Goal: Go to known website: Access a specific website the user already knows

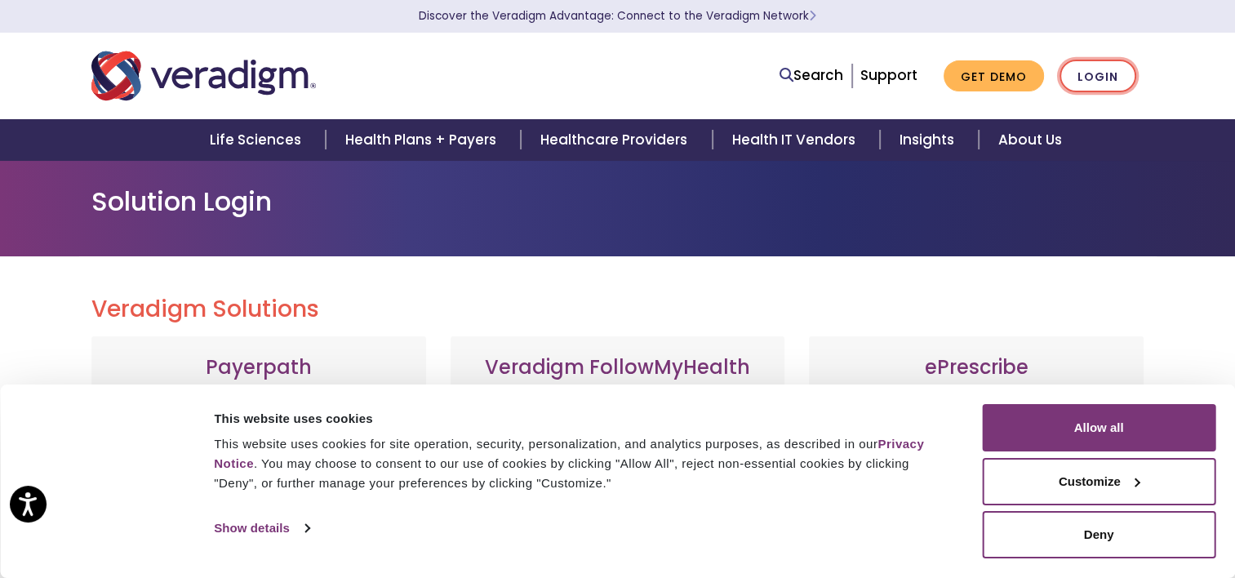
drag, startPoint x: 999, startPoint y: 232, endPoint x: 1090, endPoint y: 78, distance: 178.2
click at [1090, 78] on link "Login" at bounding box center [1098, 76] width 77 height 33
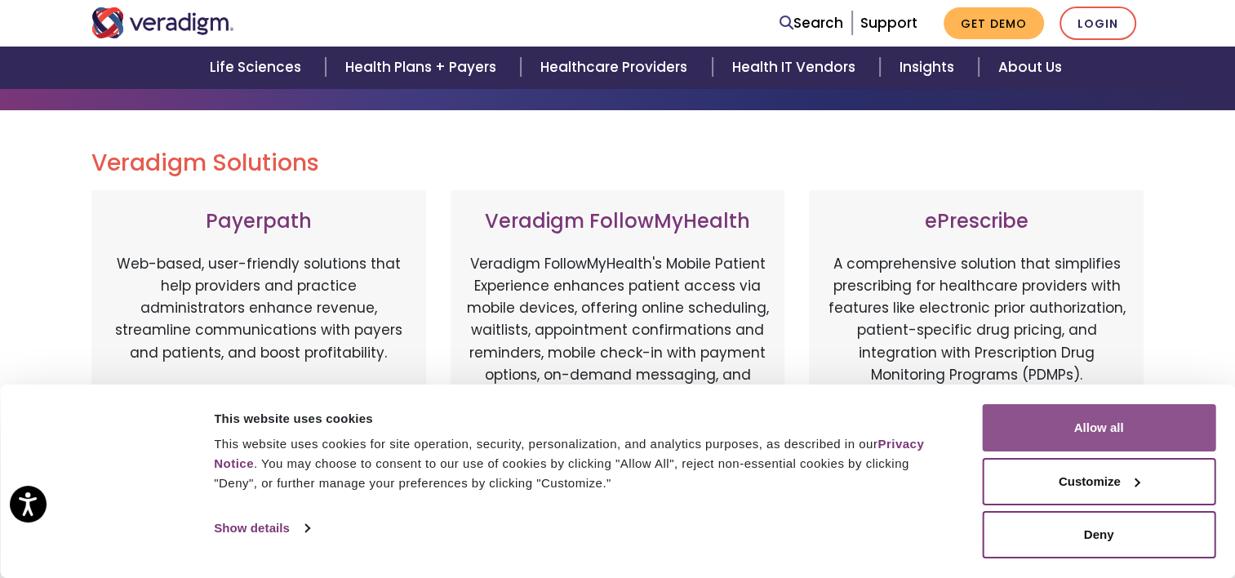
scroll to position [147, 0]
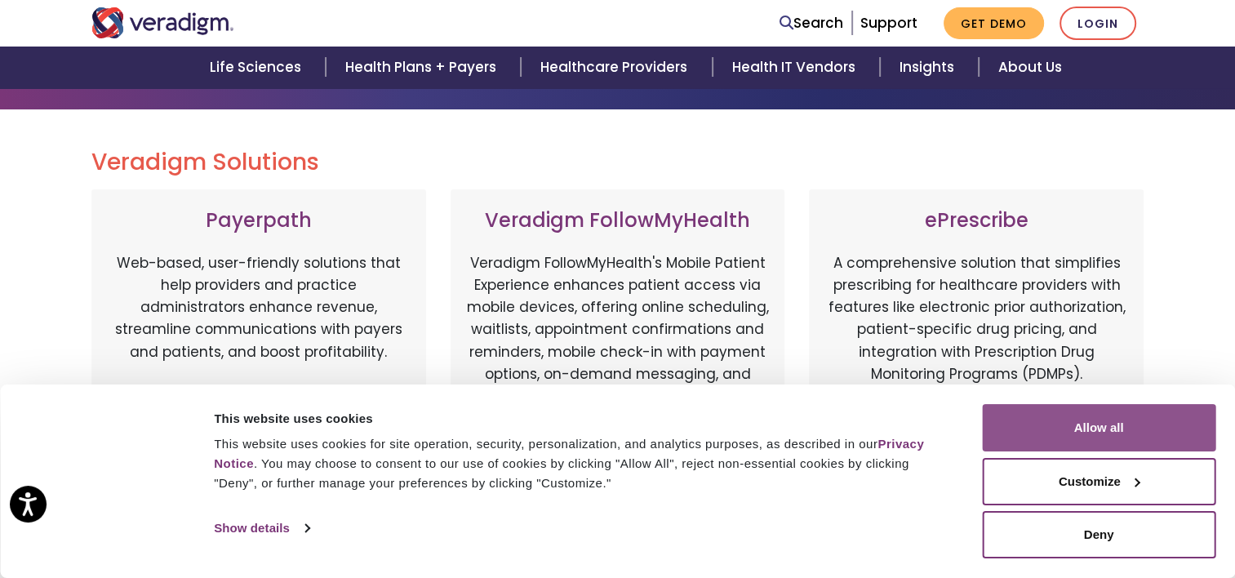
click at [1143, 432] on button "Allow all" at bounding box center [1098, 427] width 233 height 47
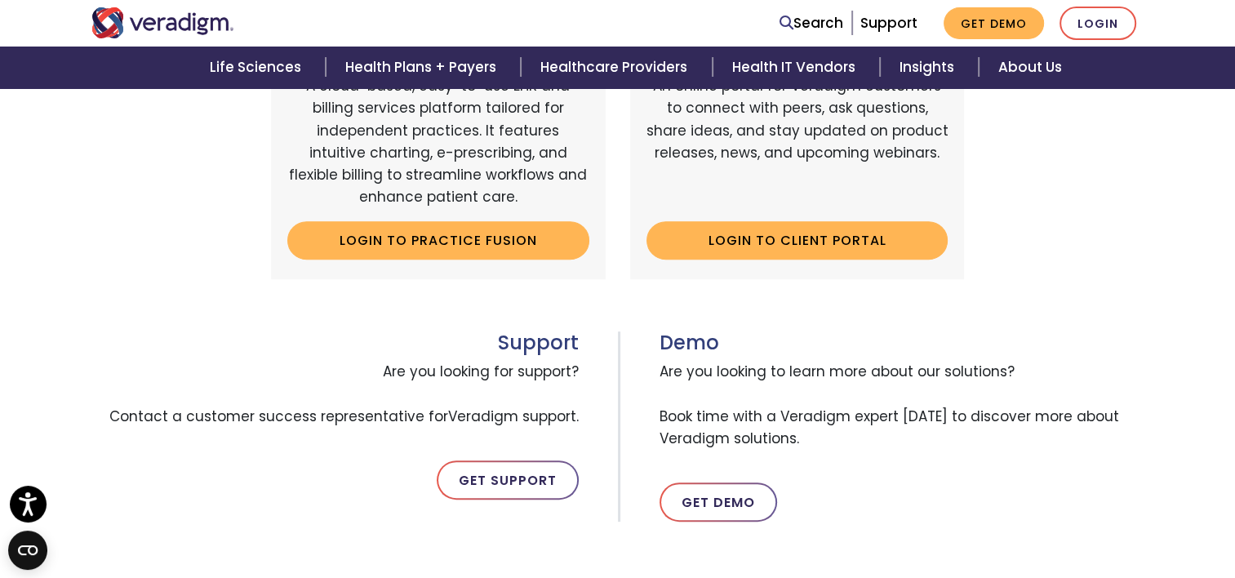
scroll to position [629, 0]
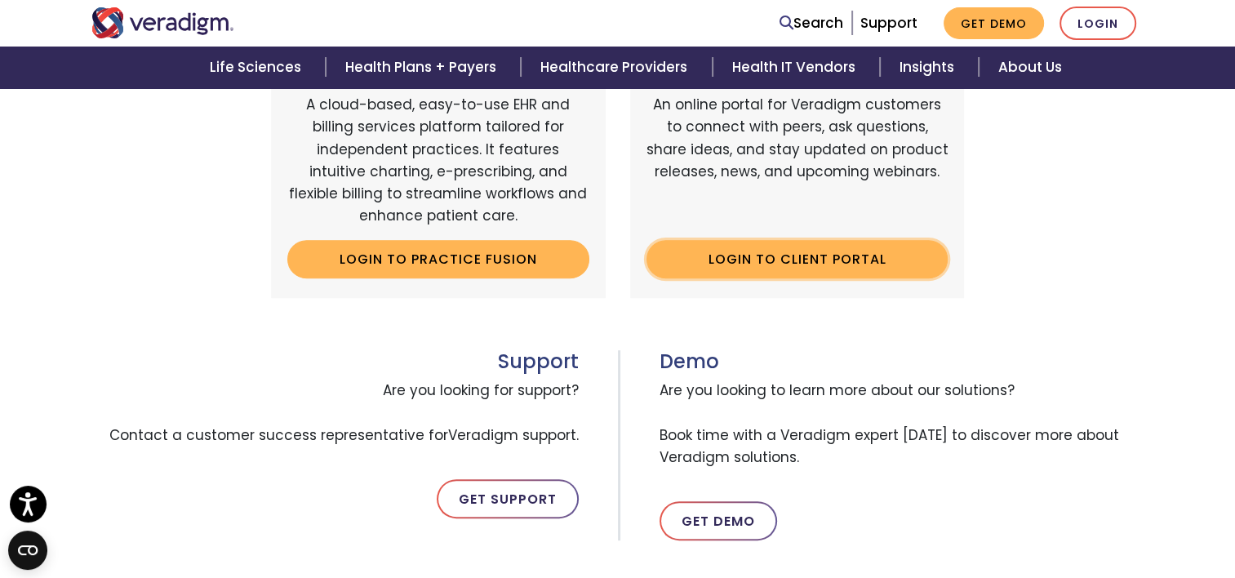
click at [823, 270] on link "Login to Client Portal" at bounding box center [798, 259] width 302 height 38
